Goal: Navigation & Orientation: Find specific page/section

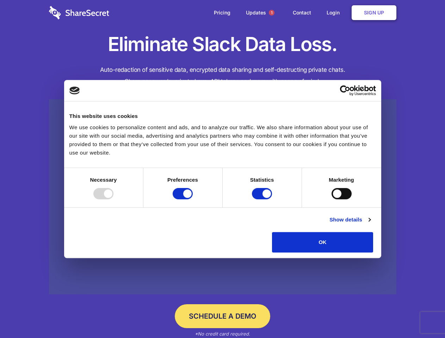
click at [114, 200] on div at bounding box center [103, 193] width 20 height 11
click at [193, 200] on input "Preferences" at bounding box center [183, 193] width 20 height 11
checkbox input "false"
click at [263, 200] on input "Statistics" at bounding box center [262, 193] width 20 height 11
checkbox input "false"
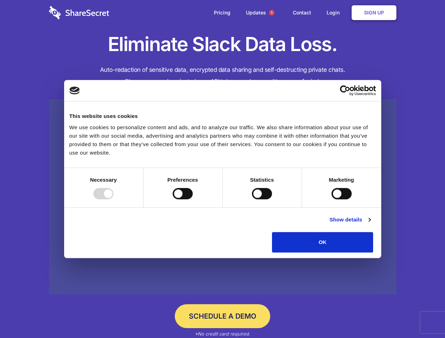
click at [332, 200] on input "Marketing" at bounding box center [342, 193] width 20 height 11
checkbox input "true"
click at [371, 224] on link "Show details" at bounding box center [350, 220] width 41 height 8
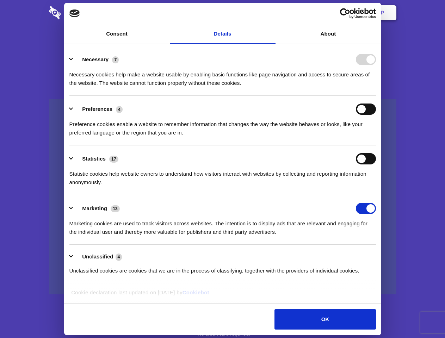
click at [376, 96] on li "Necessary 7 Necessary cookies help make a website usable by enabling basic func…" at bounding box center [222, 71] width 307 height 50
click at [271, 13] on span "1" at bounding box center [272, 13] width 6 height 6
